Goal: Task Accomplishment & Management: Use online tool/utility

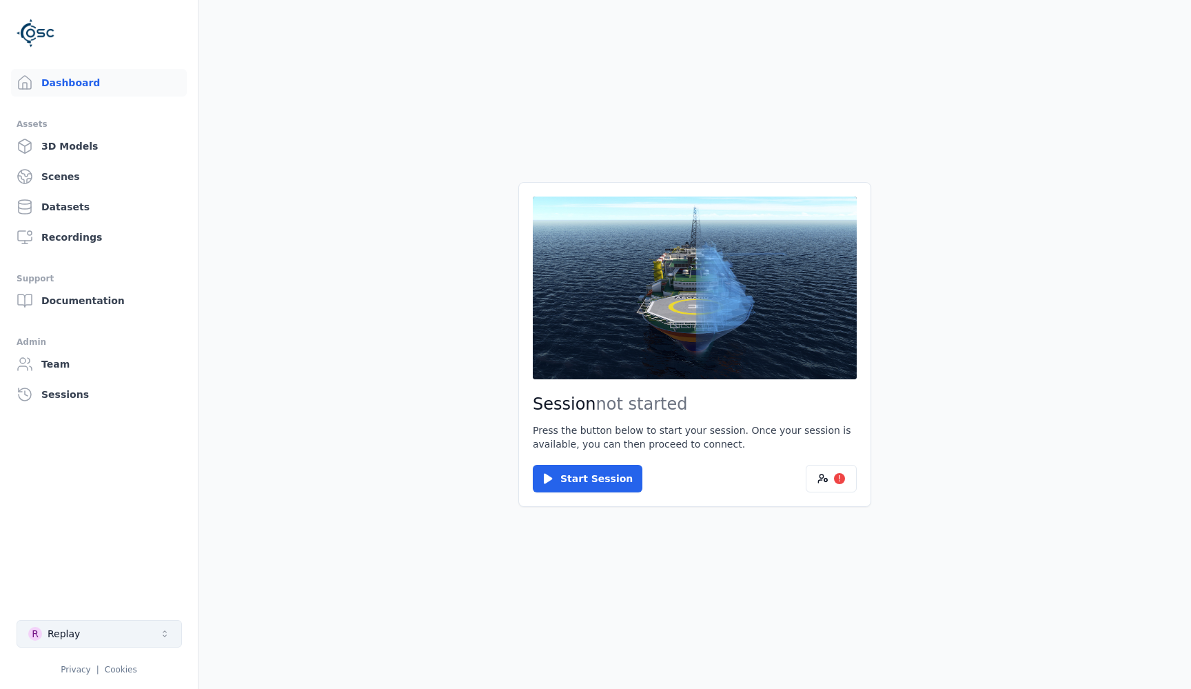
click at [96, 639] on button "R Replay" at bounding box center [99, 634] width 165 height 28
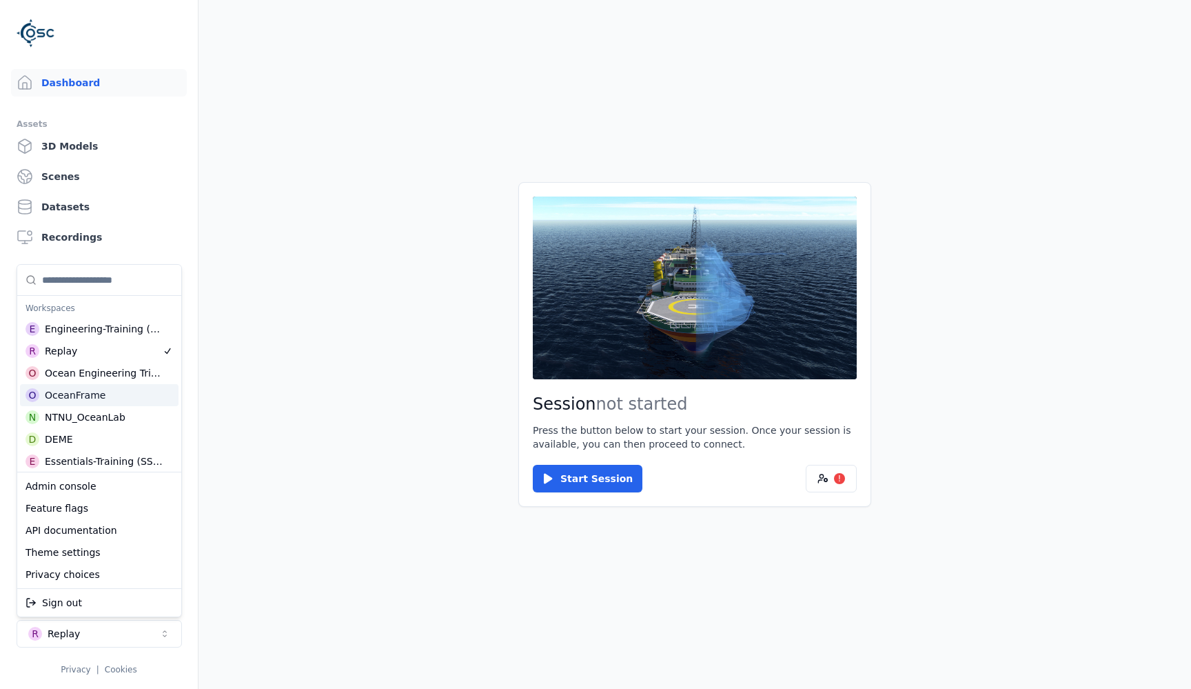
click at [68, 399] on div "OceanFrame" at bounding box center [75, 395] width 61 height 14
click at [464, 595] on html "Dashboard Assets 3D Models Scenes Datasets Recordings Support Documentation Adm…" at bounding box center [595, 344] width 1191 height 689
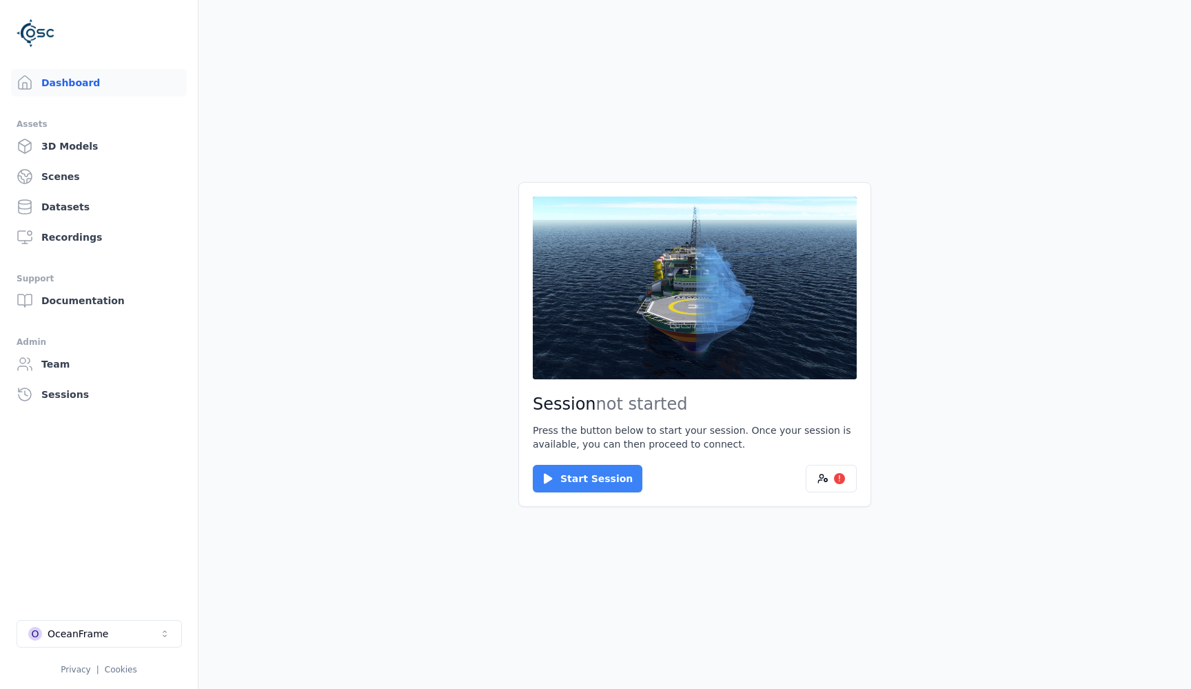
click at [584, 479] on button "Start Session" at bounding box center [588, 479] width 110 height 28
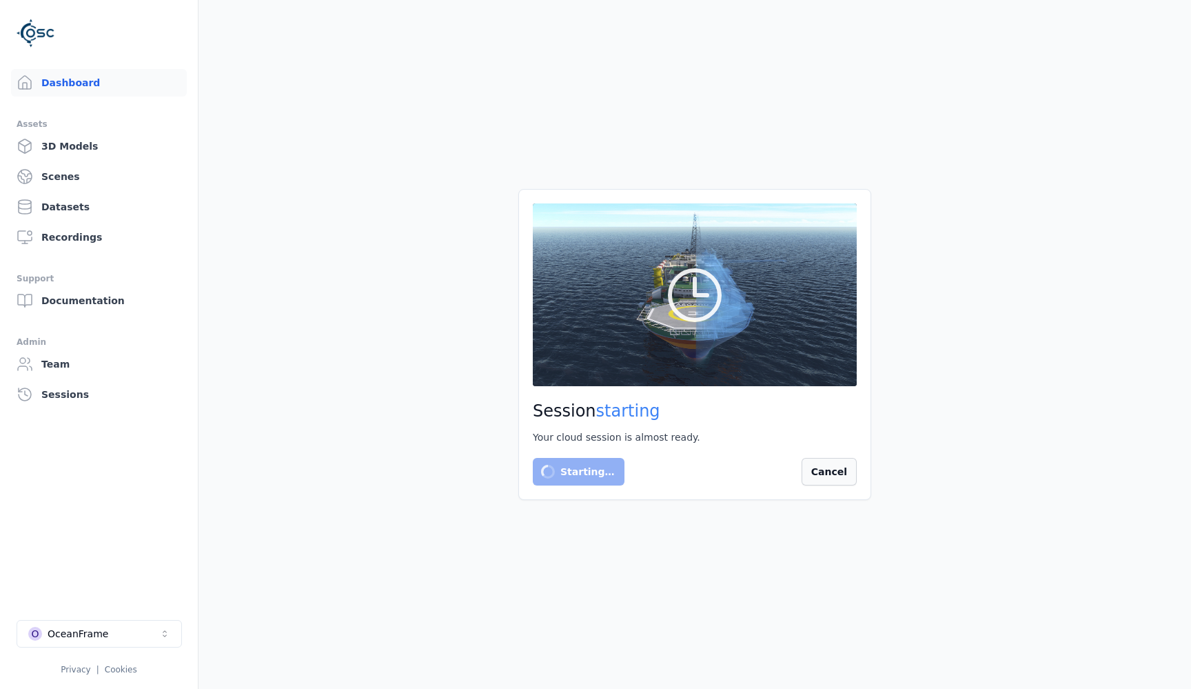
click at [832, 476] on button "Cancel" at bounding box center [829, 472] width 55 height 28
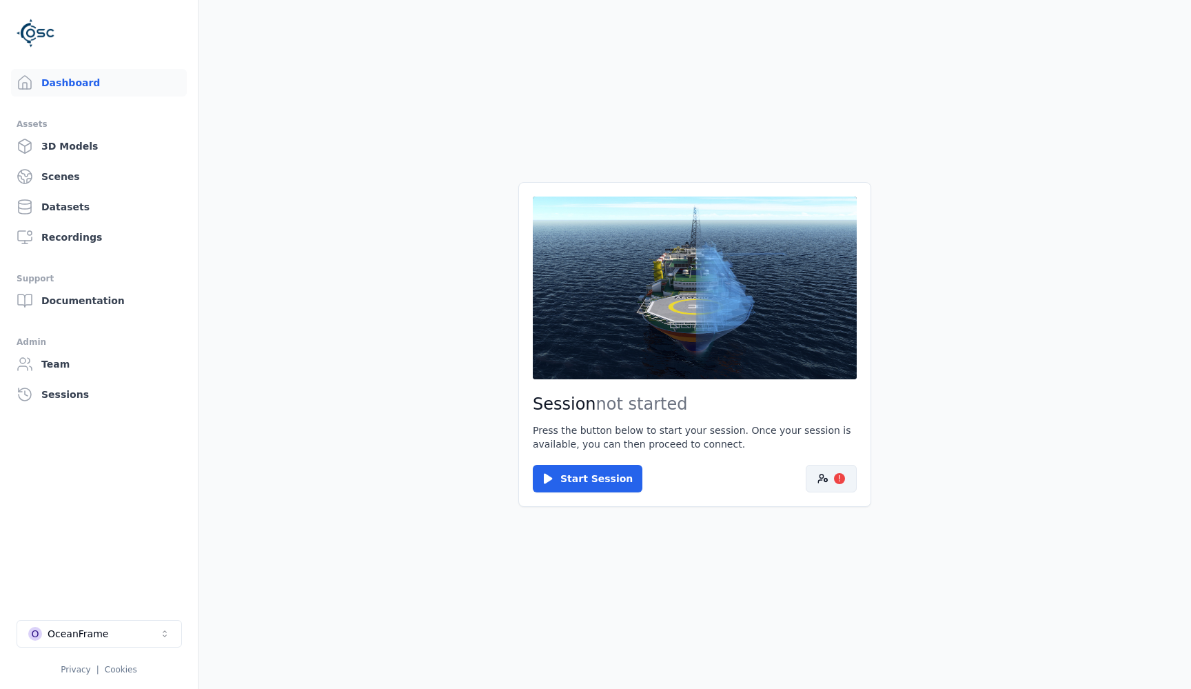
click at [828, 476] on button "!" at bounding box center [831, 479] width 51 height 28
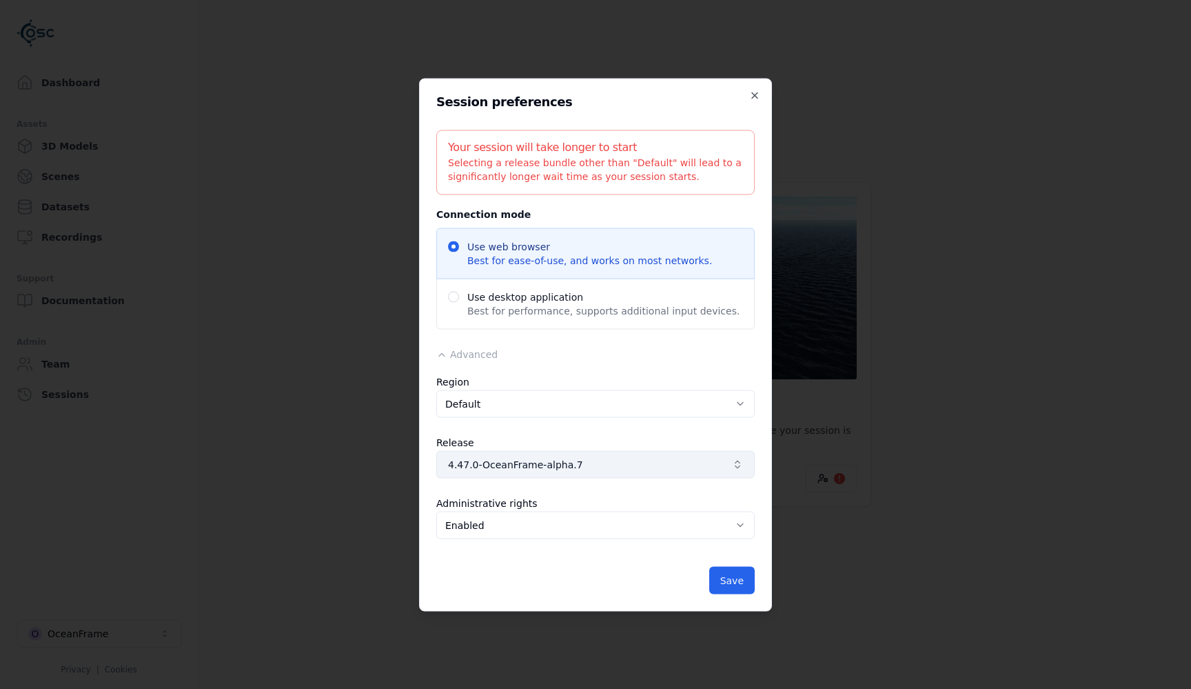
click at [635, 460] on span "4.47.0-OceanFrame-alpha.7" at bounding box center [587, 464] width 278 height 14
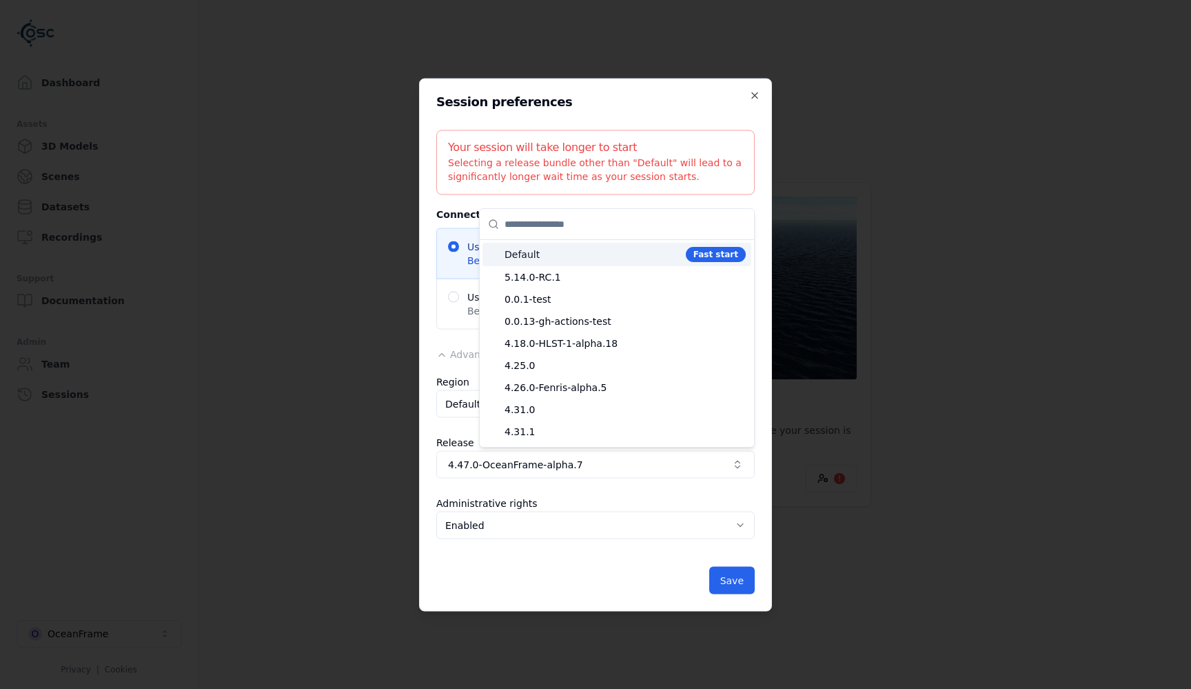
click at [545, 258] on span "Default" at bounding box center [593, 254] width 176 height 14
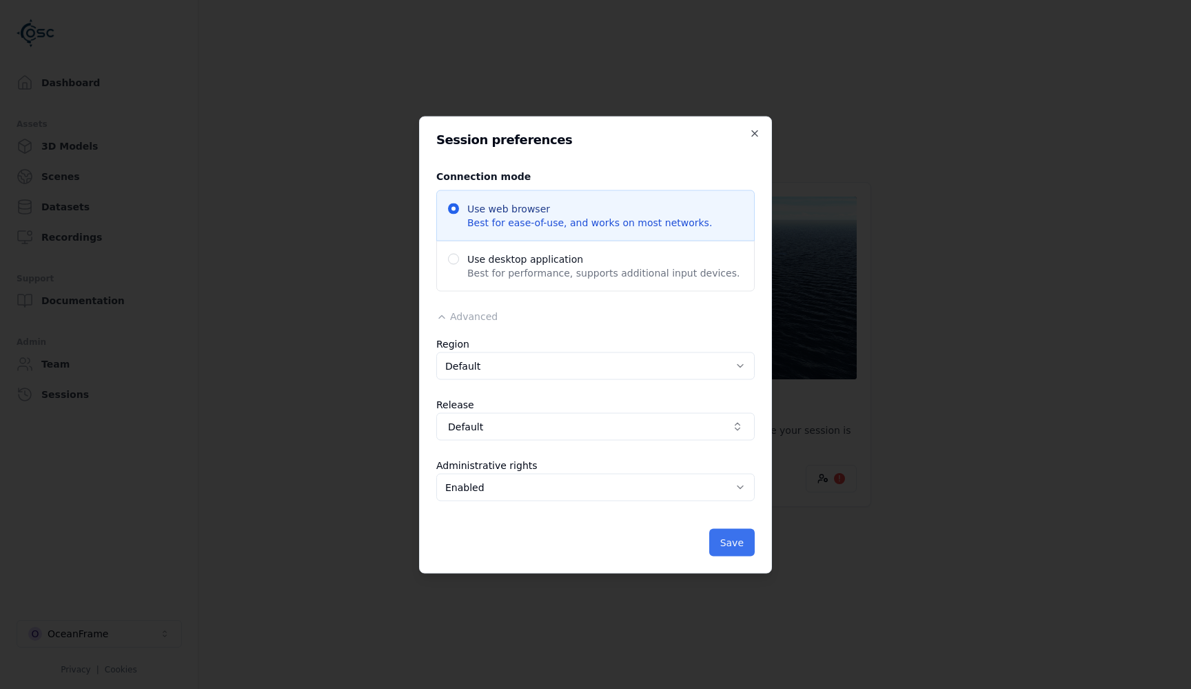
click at [736, 544] on button "Save" at bounding box center [731, 542] width 45 height 28
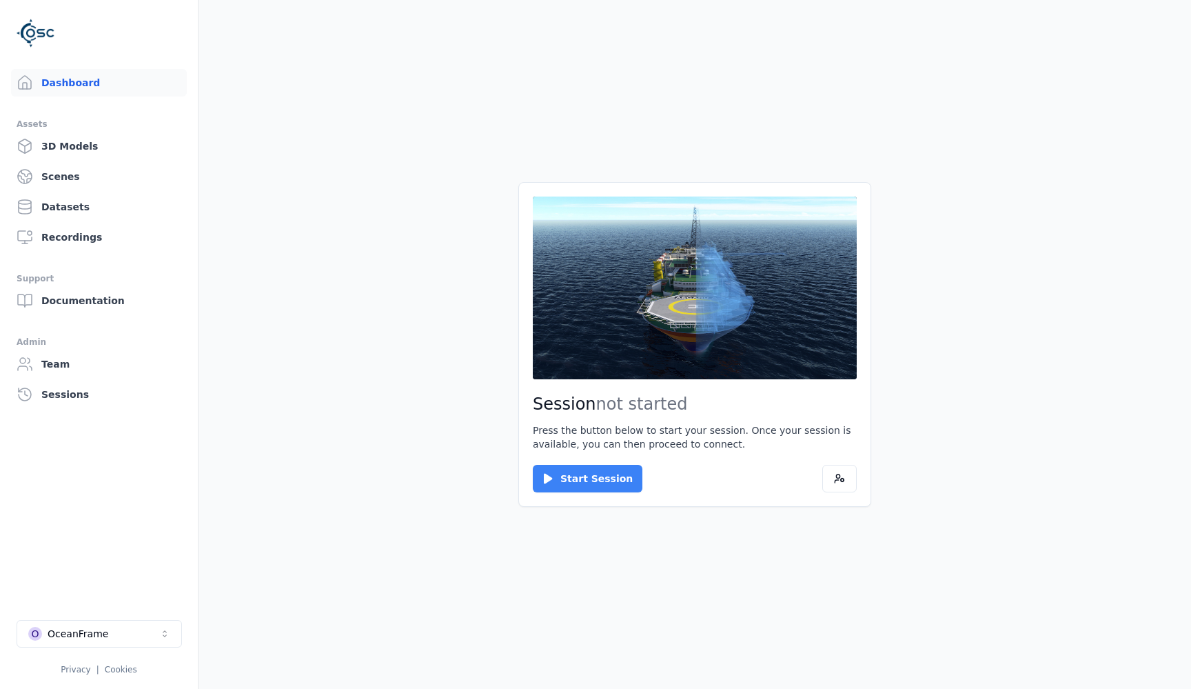
click at [561, 478] on button "Start Session" at bounding box center [588, 479] width 110 height 28
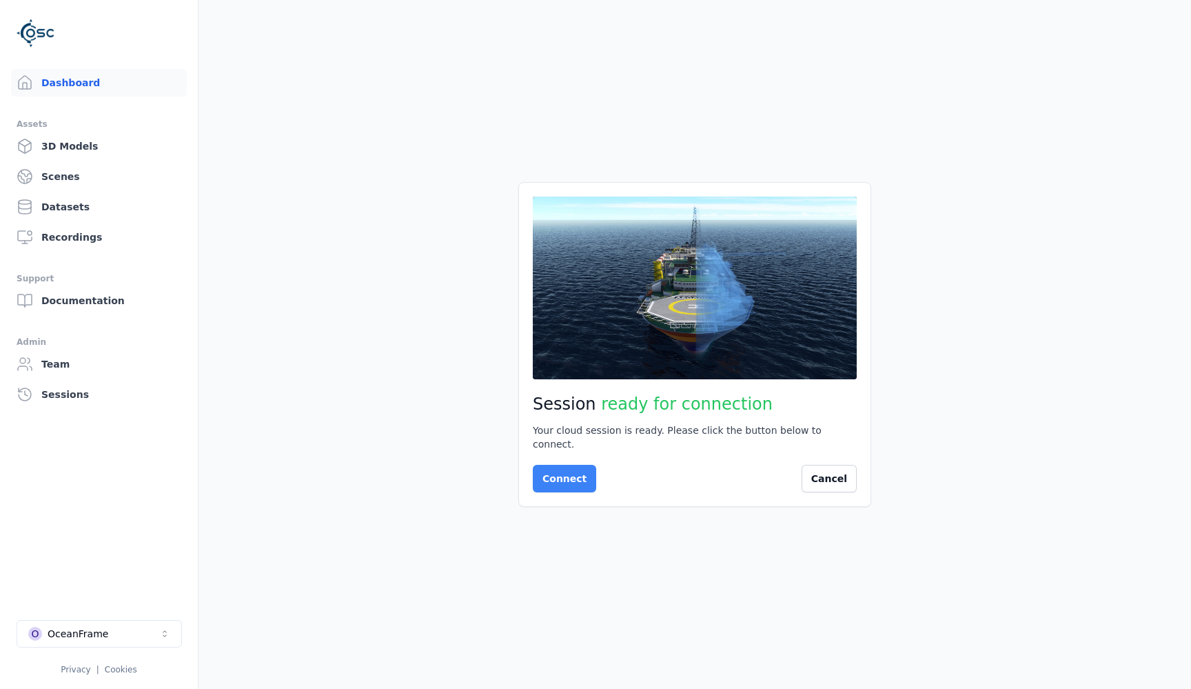
click at [571, 468] on button "Connect" at bounding box center [564, 479] width 63 height 28
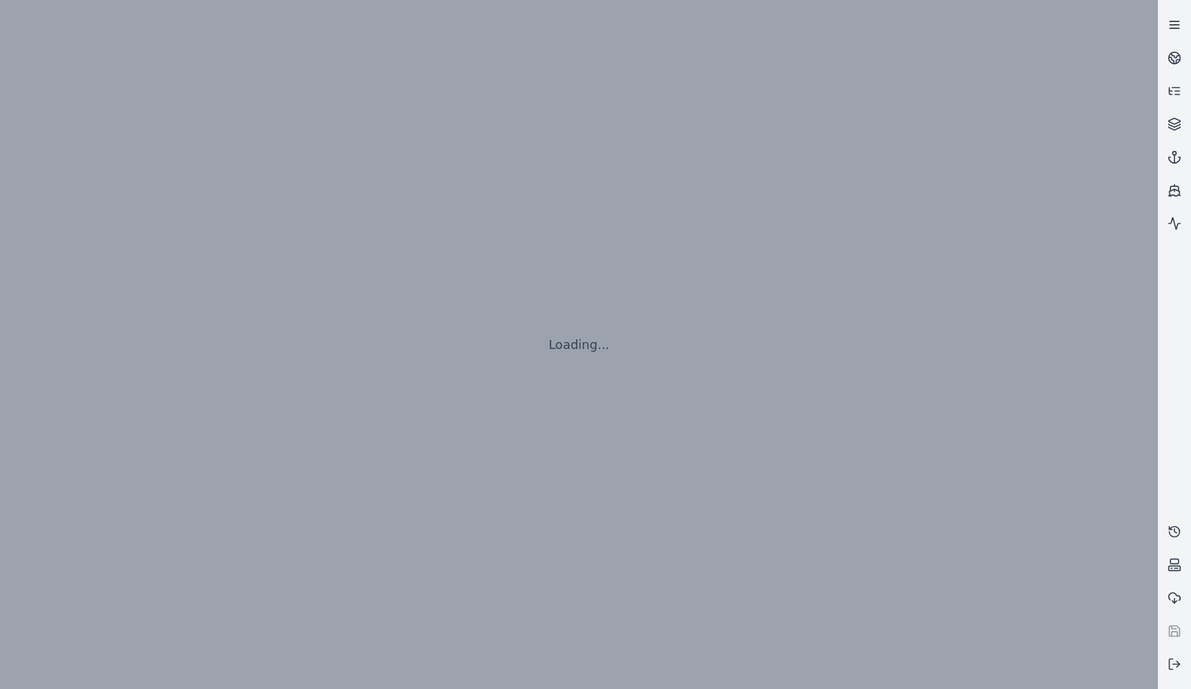
click at [1176, 22] on icon at bounding box center [1175, 25] width 14 height 14
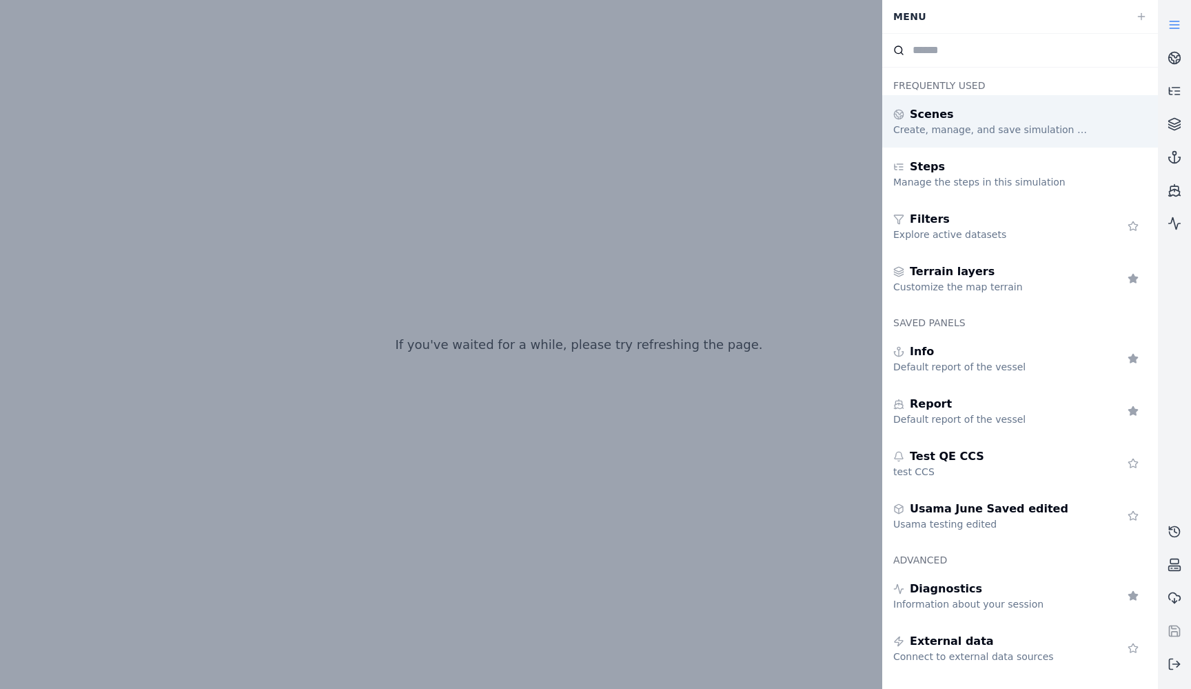
click at [999, 122] on div "Scenes" at bounding box center [992, 114] width 198 height 17
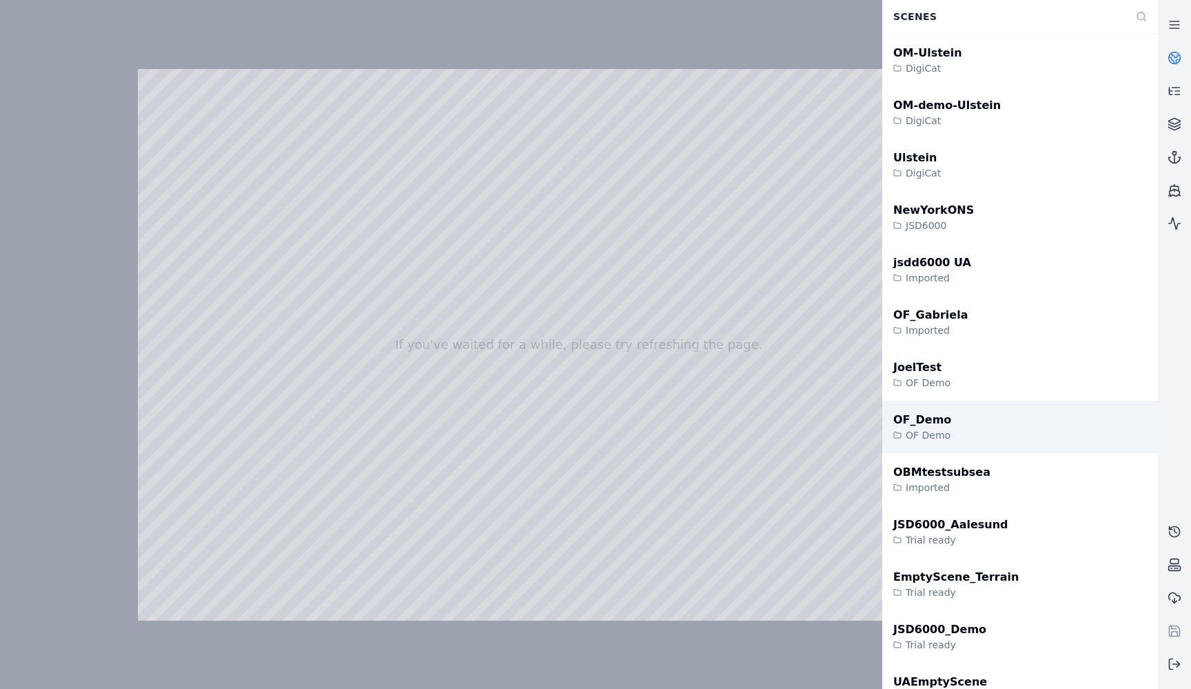
click at [939, 421] on div "OF_Demo" at bounding box center [922, 419] width 58 height 17
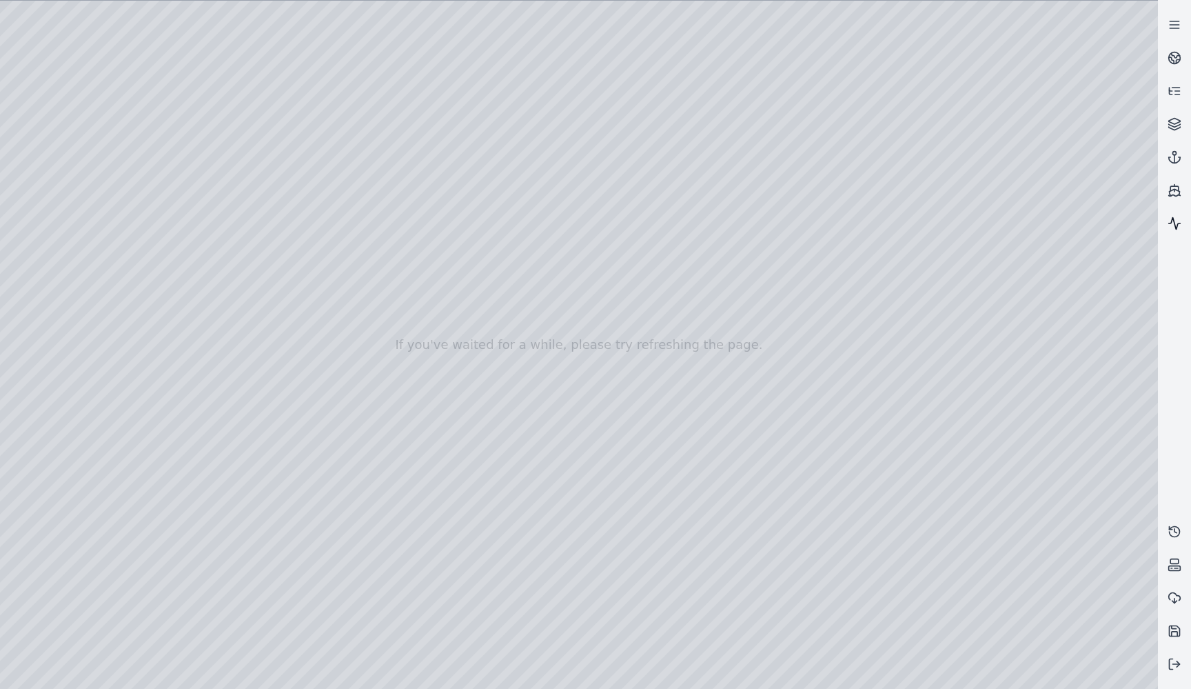
click at [1172, 223] on icon at bounding box center [1175, 223] width 14 height 14
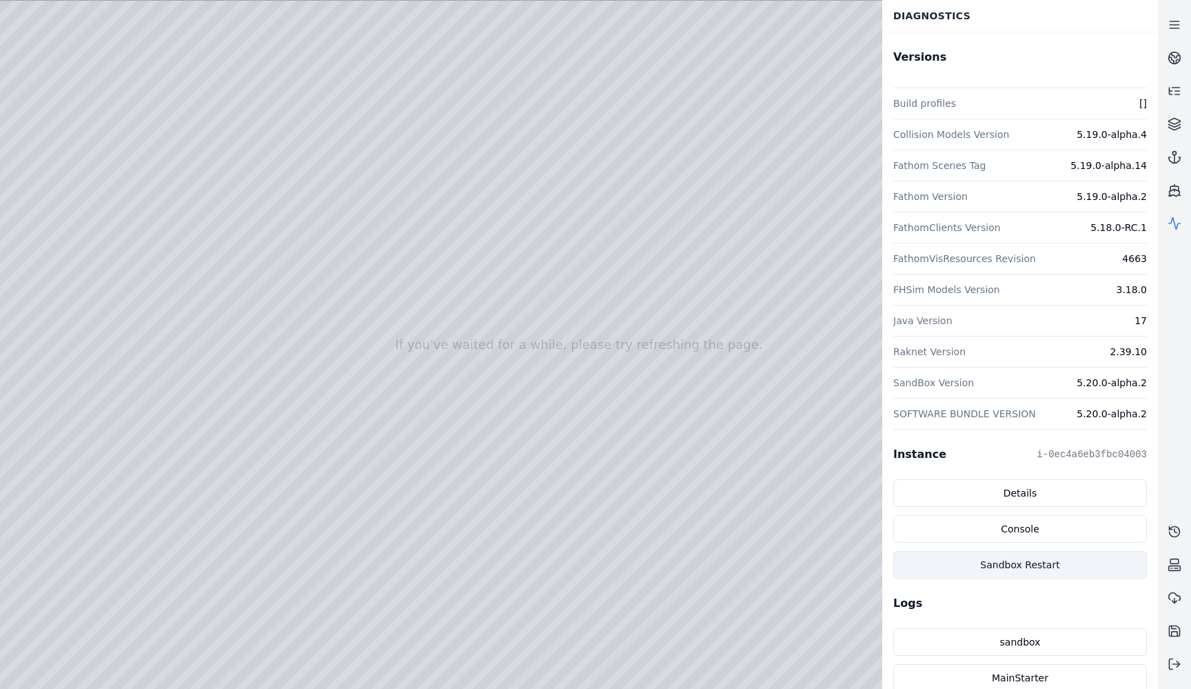
click at [975, 569] on button "Sandbox Restart" at bounding box center [1020, 565] width 254 height 28
click at [1174, 219] on icon at bounding box center [1175, 223] width 14 height 14
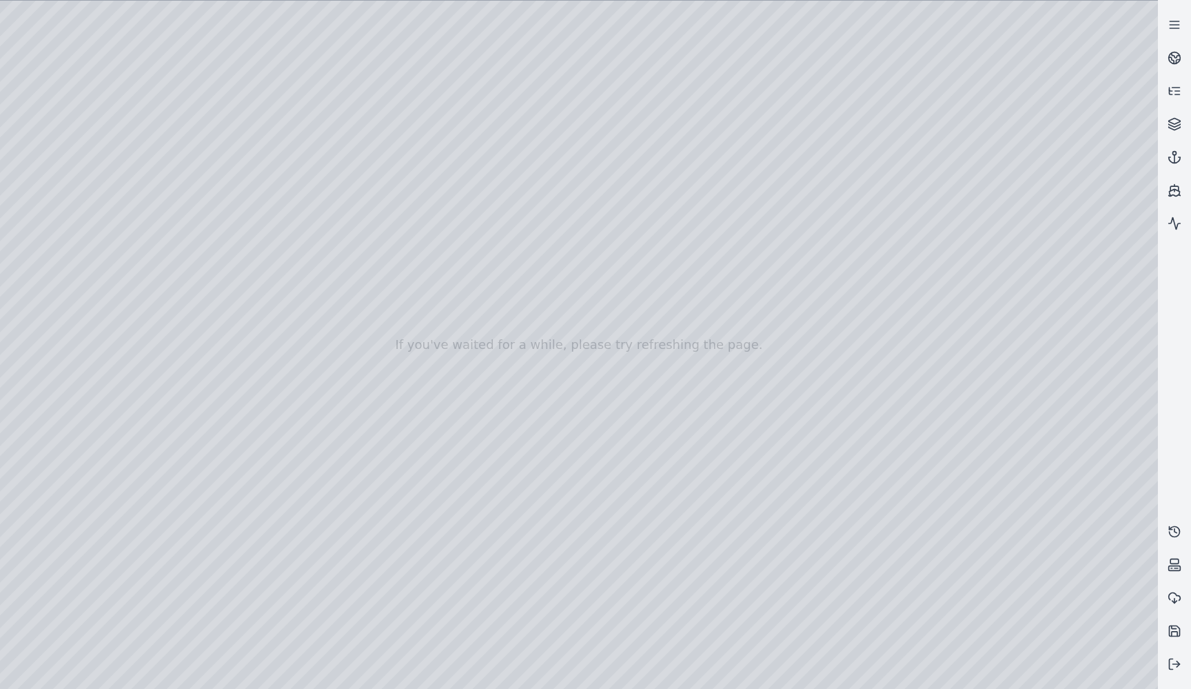
drag, startPoint x: 1054, startPoint y: 124, endPoint x: 735, endPoint y: 383, distance: 411.6
drag, startPoint x: 735, startPoint y: 383, endPoint x: 620, endPoint y: 388, distance: 115.2
